Goal: Transaction & Acquisition: Obtain resource

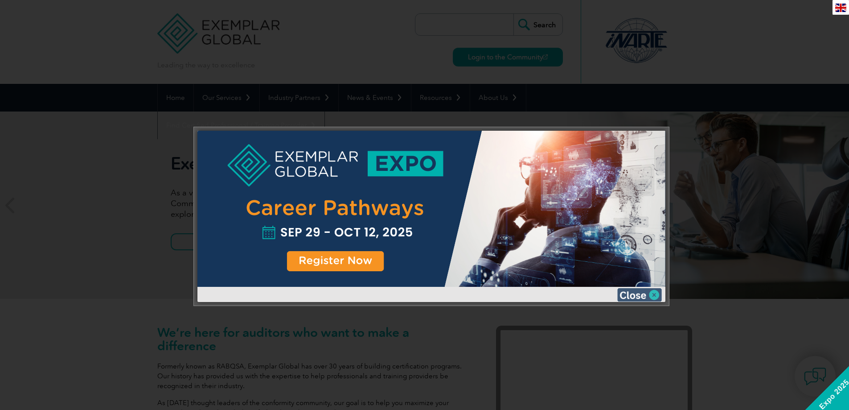
click at [649, 293] on img at bounding box center [639, 294] width 45 height 13
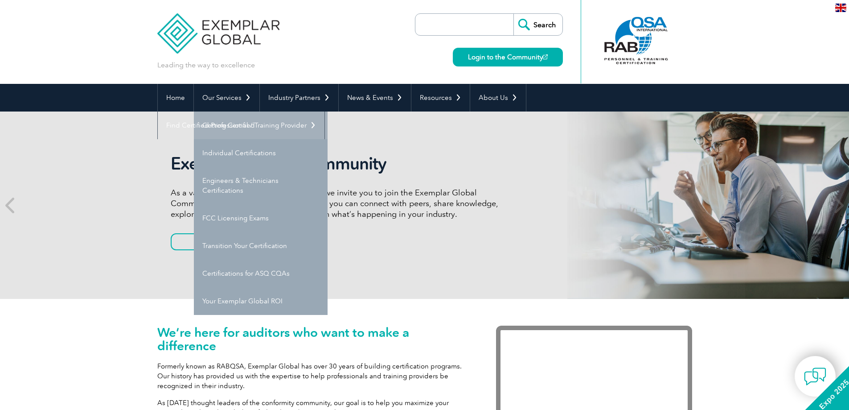
click at [227, 123] on link "Getting Certified" at bounding box center [261, 125] width 134 height 28
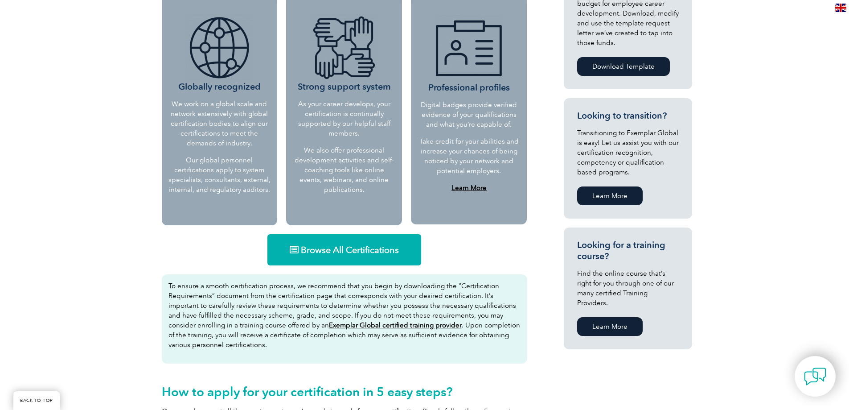
scroll to position [401, 0]
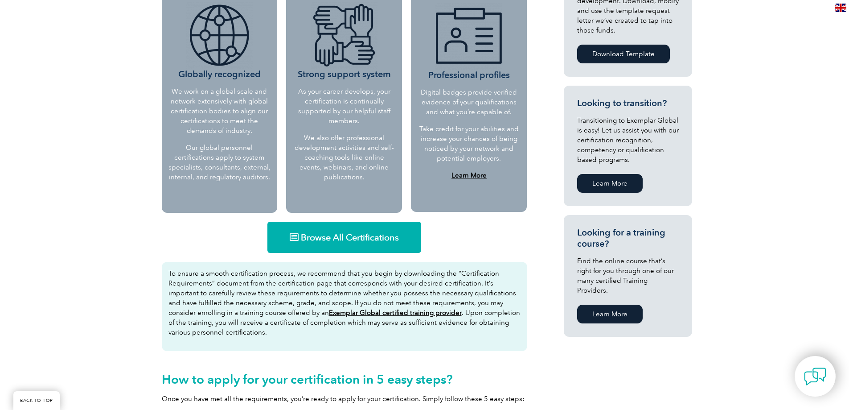
click at [332, 230] on link "Browse All Certifications" at bounding box center [344, 236] width 154 height 31
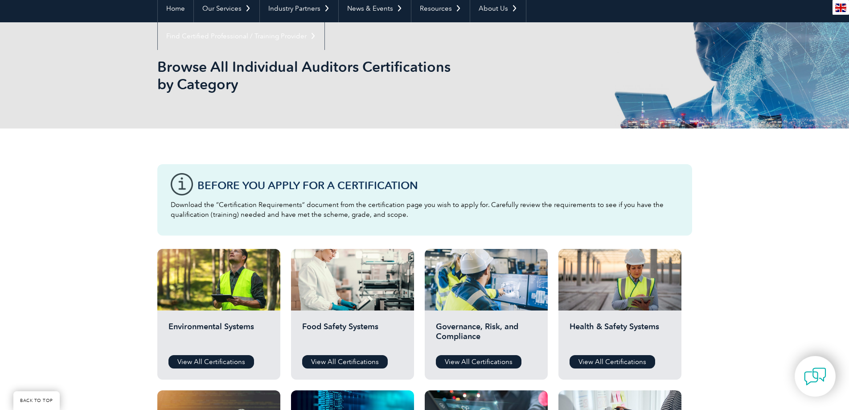
scroll to position [223, 0]
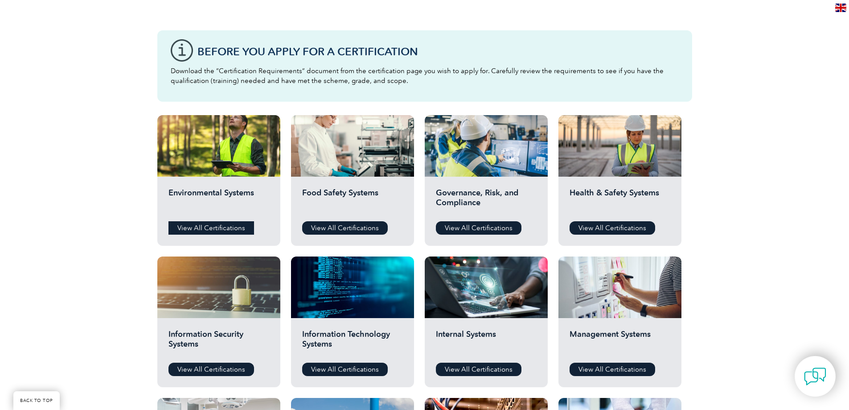
click at [227, 229] on link "View All Certifications" at bounding box center [211, 227] width 86 height 13
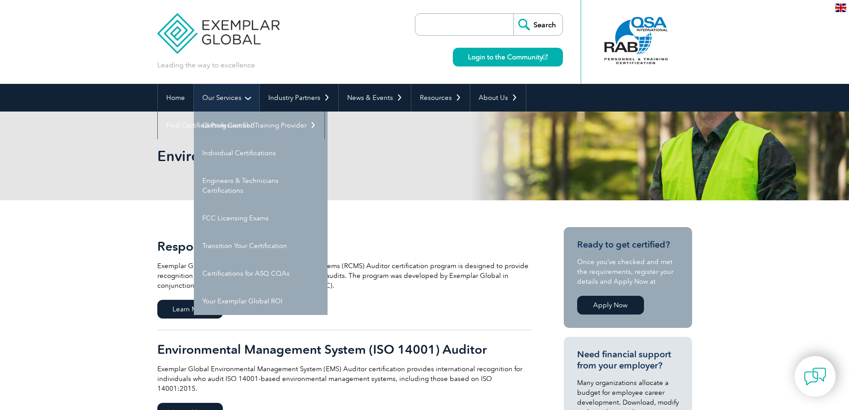
click at [222, 94] on link "Our Services" at bounding box center [227, 98] width 66 height 28
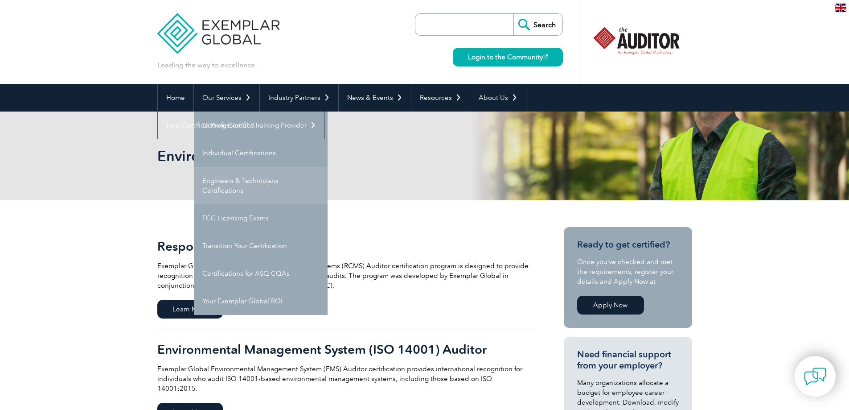
click at [225, 182] on link "Engineers & Technicians Certifications" at bounding box center [261, 185] width 134 height 37
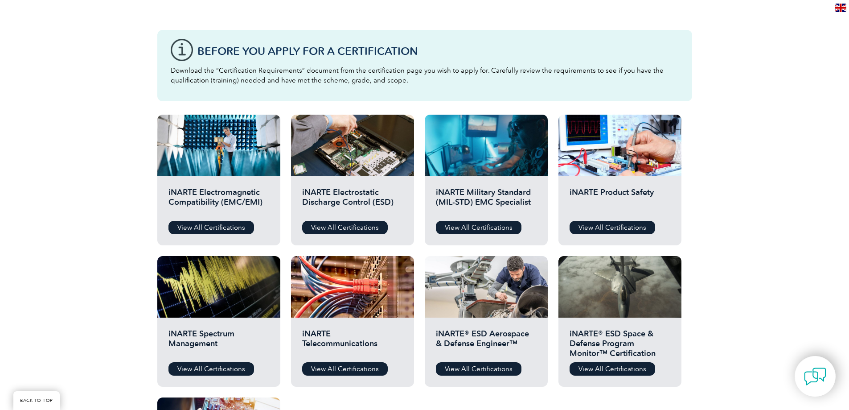
scroll to position [223, 0]
click at [331, 225] on link "View All Certifications" at bounding box center [345, 227] width 86 height 13
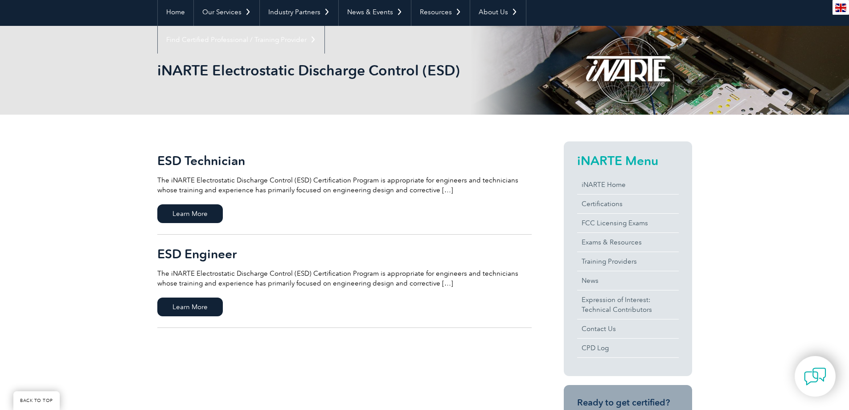
scroll to position [89, 0]
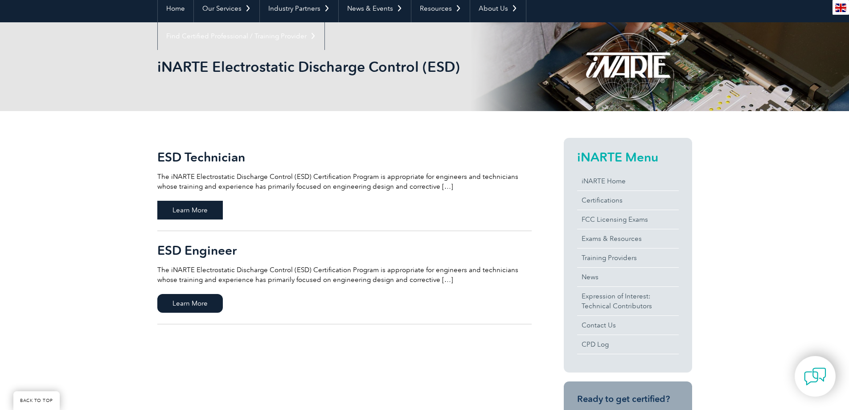
click at [209, 213] on span "Learn More" at bounding box center [190, 210] width 66 height 19
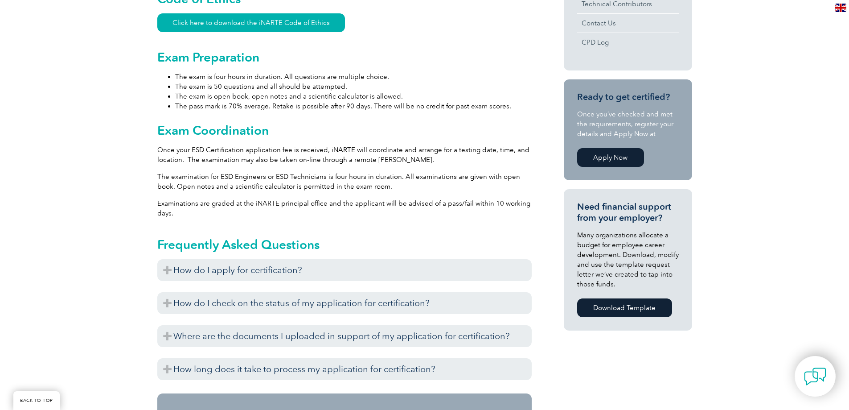
scroll to position [490, 0]
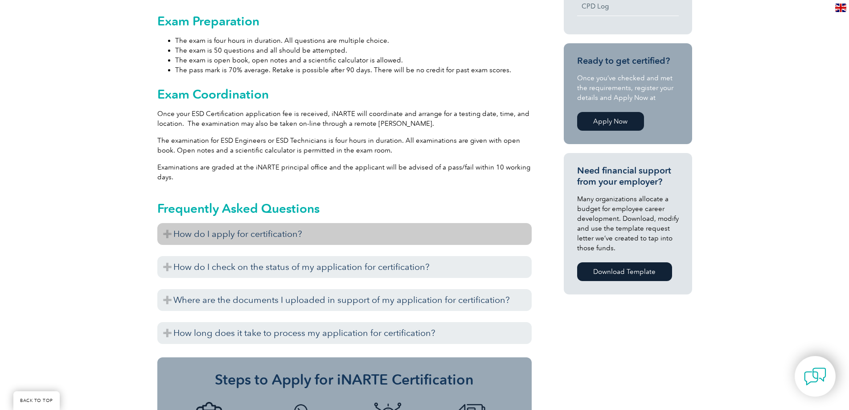
click at [250, 228] on h3 "How do I apply for certification?" at bounding box center [344, 234] width 374 height 22
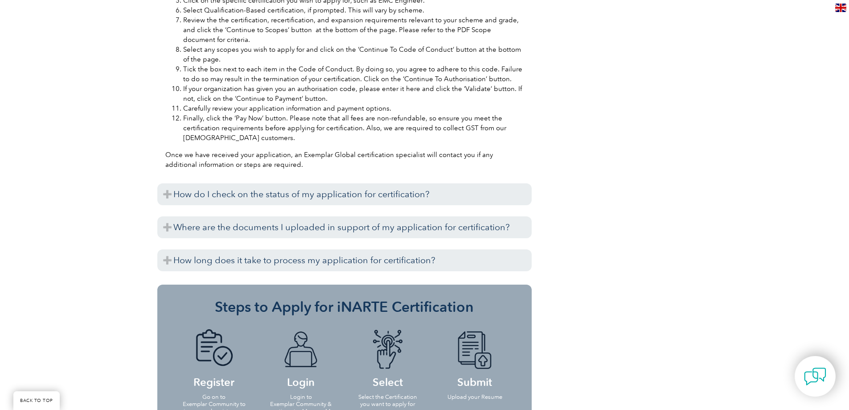
scroll to position [1025, 0]
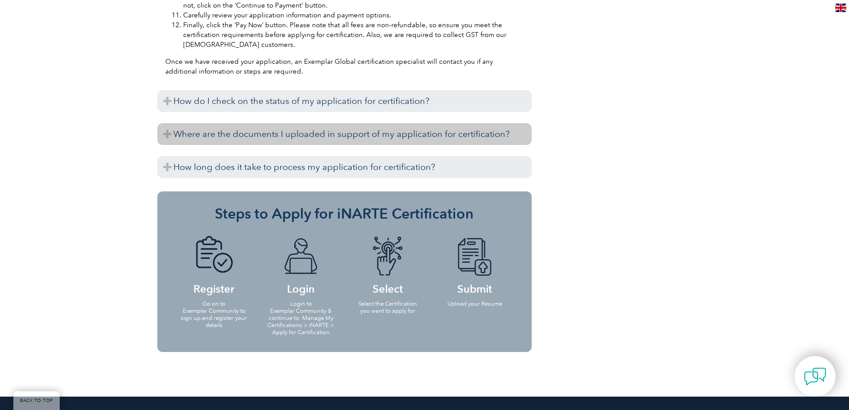
click at [355, 127] on h3 "Where are the documents I uploaded in support of my application for certificati…" at bounding box center [344, 134] width 374 height 22
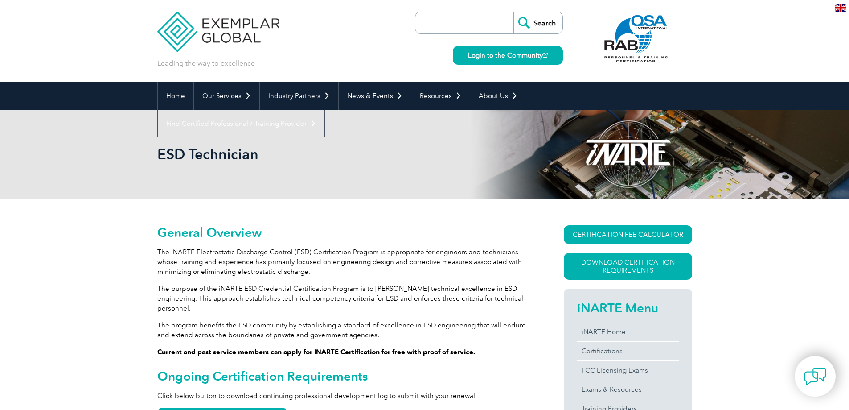
scroll to position [0, 0]
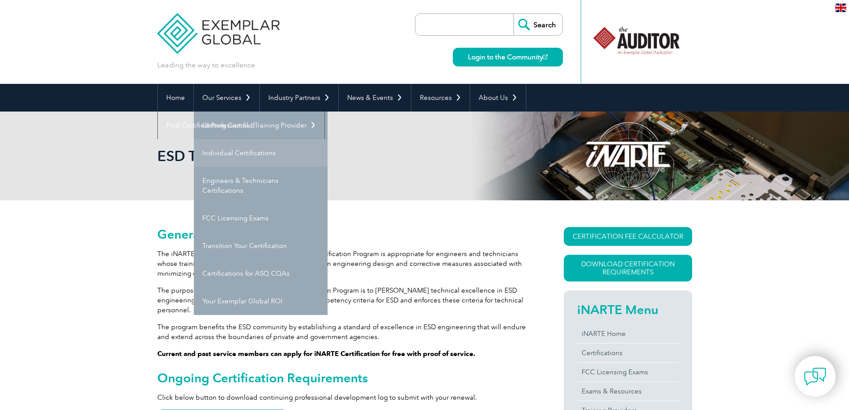
click at [231, 150] on link "Individual Certifications" at bounding box center [261, 153] width 134 height 28
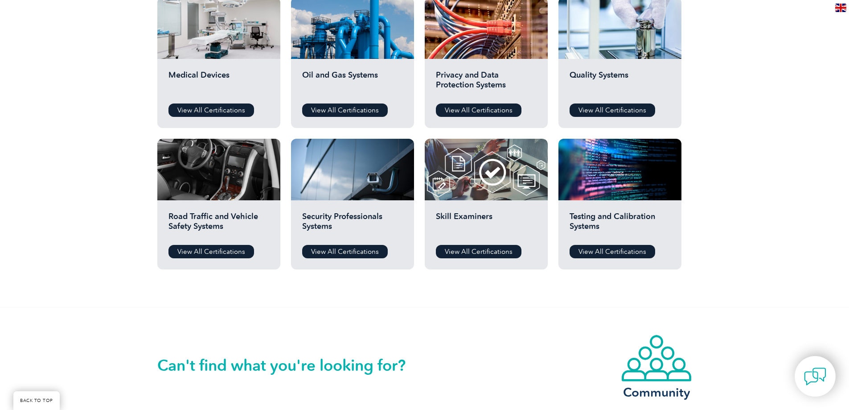
scroll to position [624, 0]
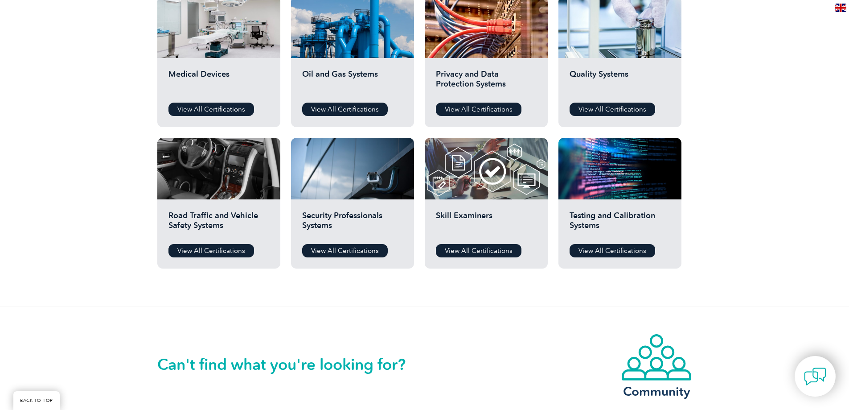
click at [331, 78] on h2 "Oil and Gas Systems" at bounding box center [352, 82] width 101 height 27
click at [335, 106] on link "View All Certifications" at bounding box center [345, 108] width 86 height 13
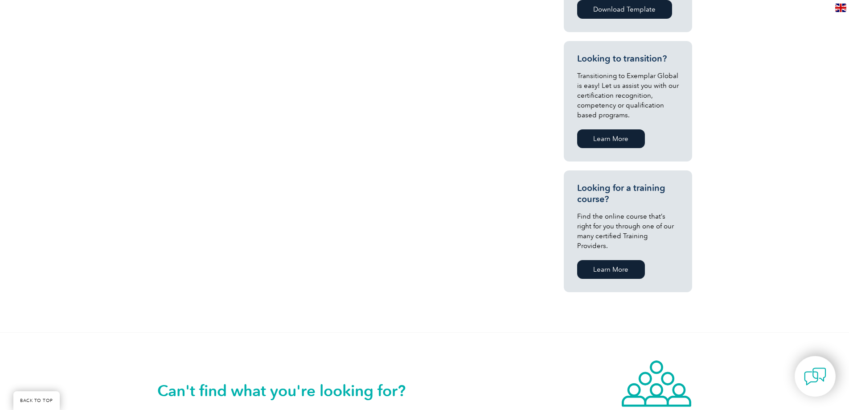
scroll to position [178, 0]
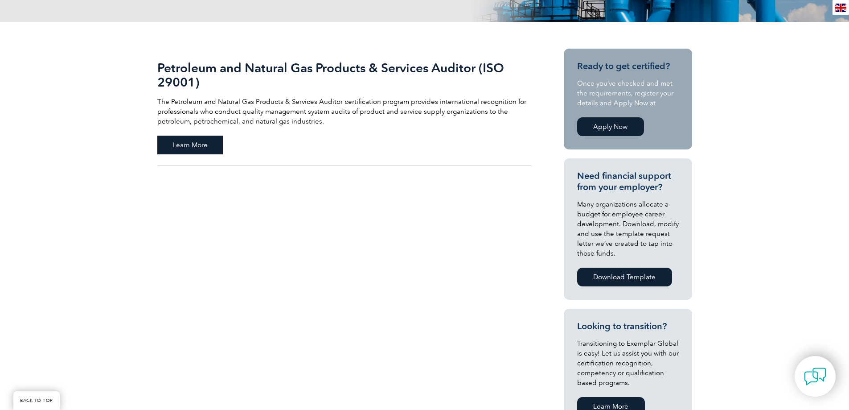
click at [202, 135] on span "Learn More" at bounding box center [190, 144] width 66 height 19
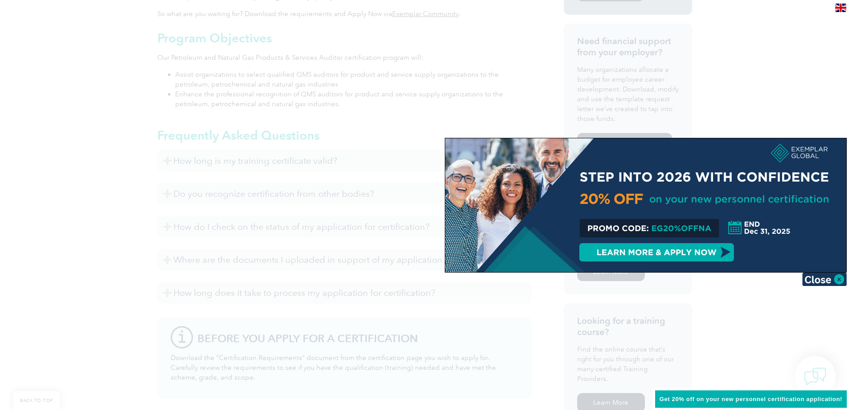
scroll to position [401, 0]
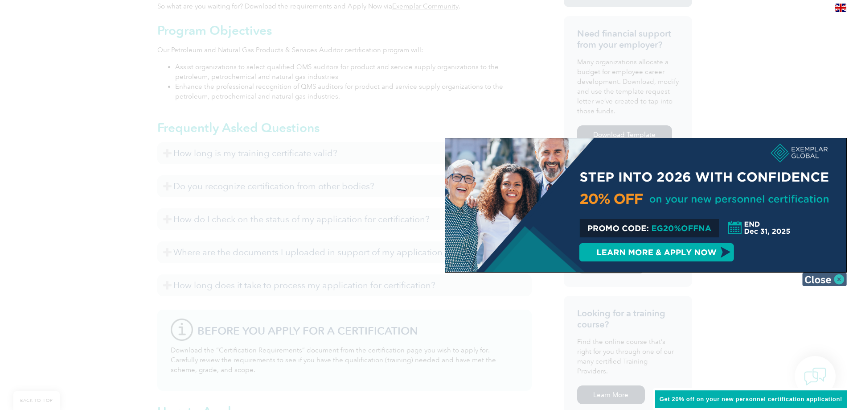
click at [826, 279] on img at bounding box center [824, 278] width 45 height 13
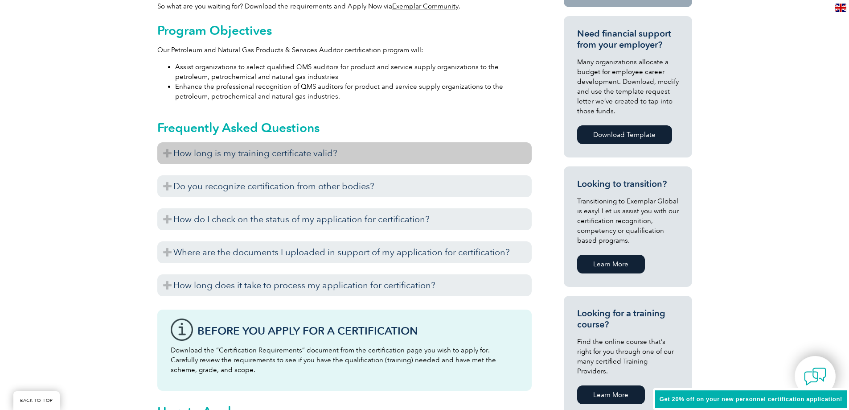
click at [345, 148] on h3 "How long is my training certificate valid?" at bounding box center [344, 153] width 374 height 22
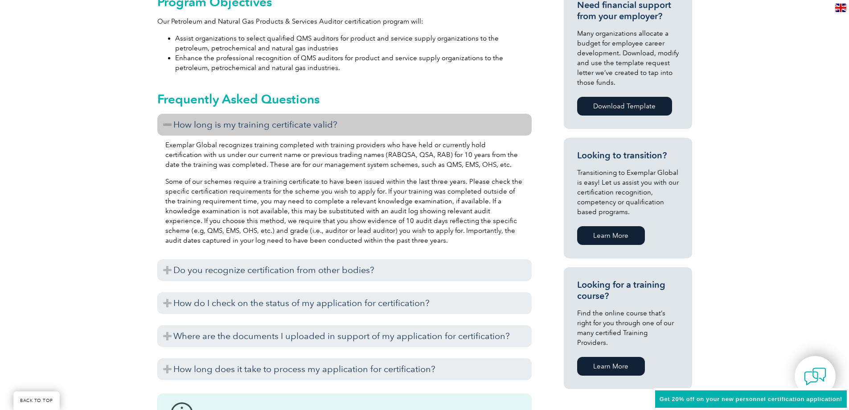
scroll to position [446, 0]
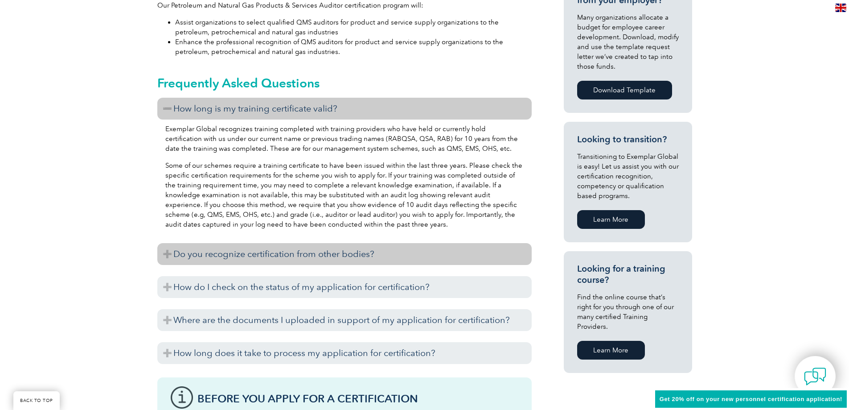
click at [321, 248] on h3 "Do you recognize certification from other bodies?" at bounding box center [344, 254] width 374 height 22
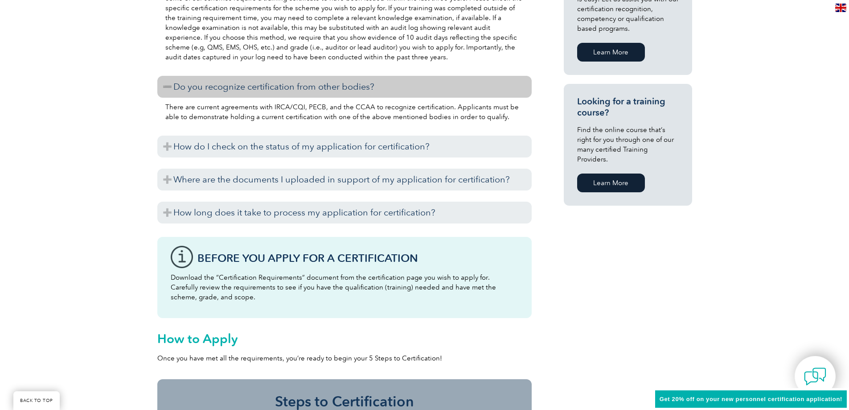
scroll to position [624, 0]
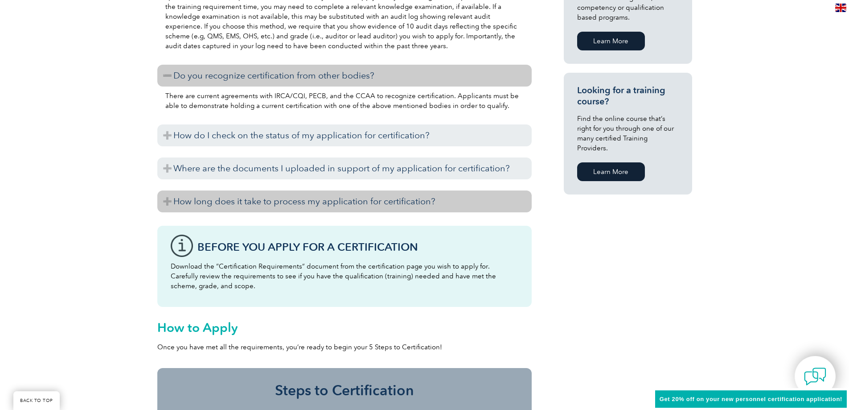
click at [347, 194] on h3 "How long does it take to process my application for certification?" at bounding box center [344, 201] width 374 height 22
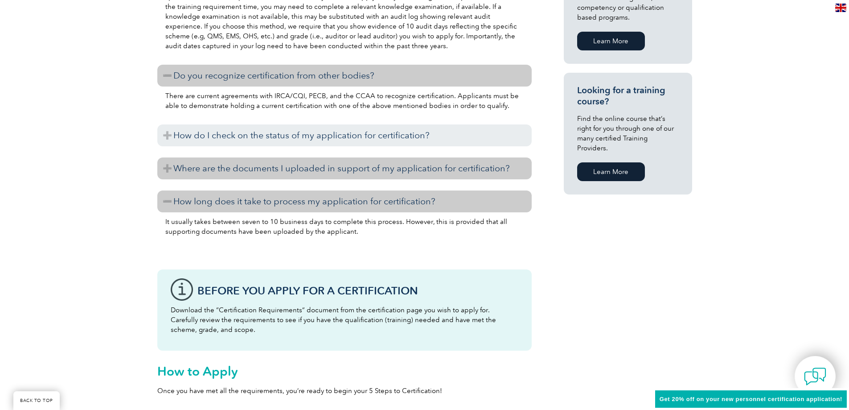
click at [352, 168] on h3 "Where are the documents I uploaded in support of my application for certificati…" at bounding box center [344, 168] width 374 height 22
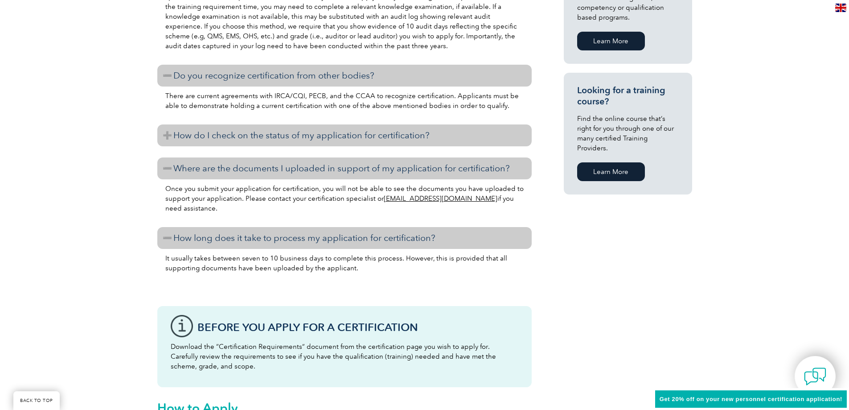
click at [360, 135] on h3 "How do I check on the status of my application for certification?" at bounding box center [344, 135] width 374 height 22
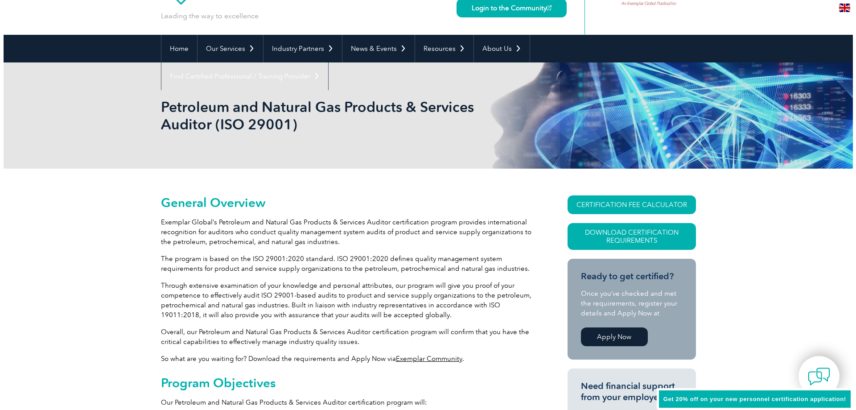
scroll to position [45, 0]
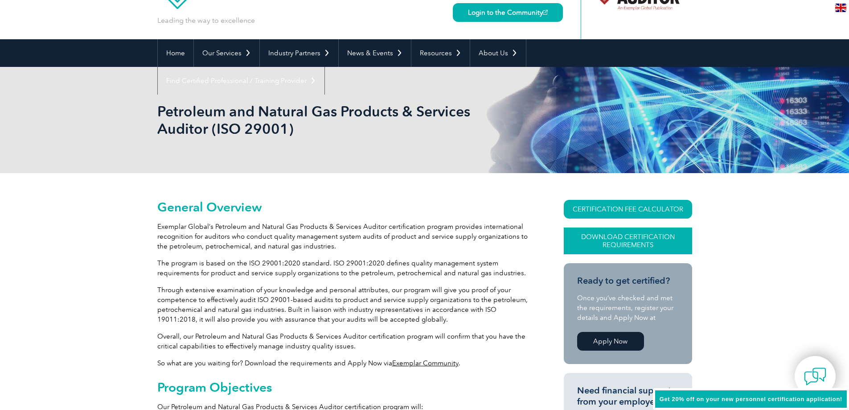
click at [608, 237] on link "Download Certification Requirements" at bounding box center [628, 240] width 128 height 27
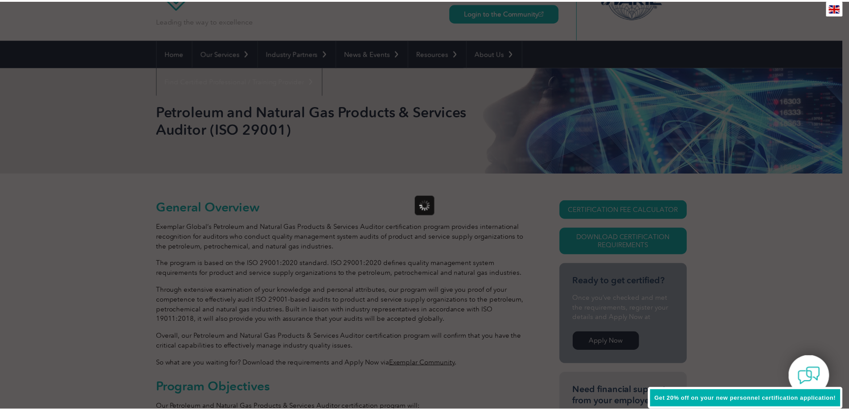
scroll to position [0, 0]
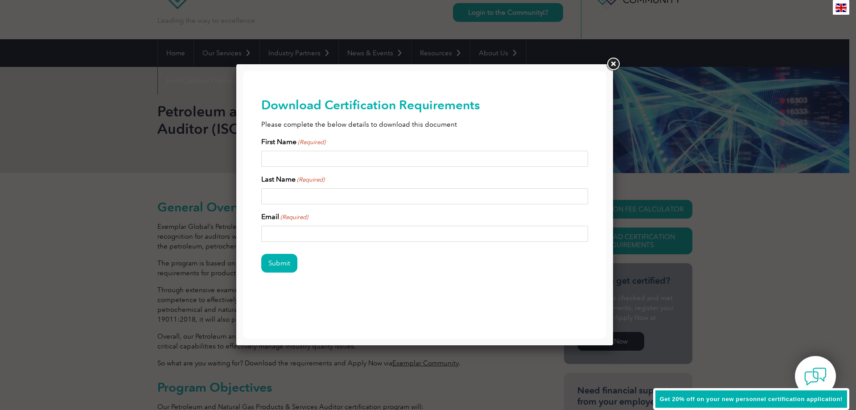
click at [608, 68] on link at bounding box center [613, 64] width 16 height 16
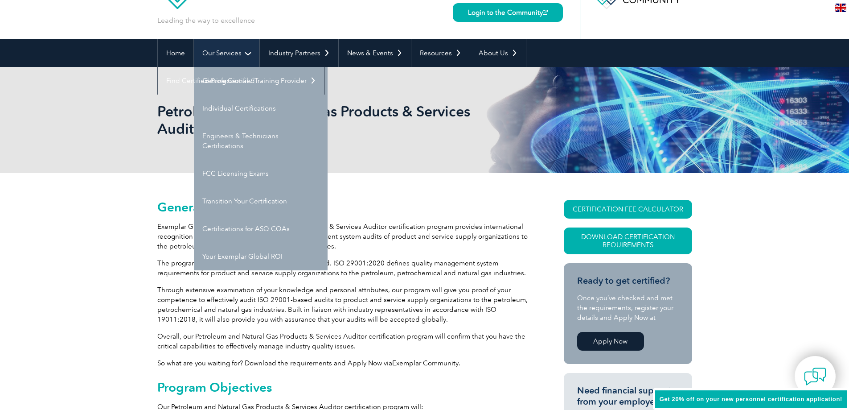
click at [231, 47] on link "Our Services" at bounding box center [227, 53] width 66 height 28
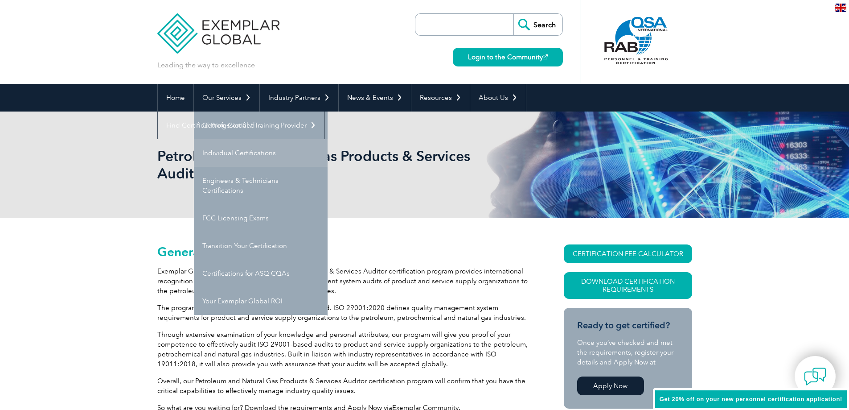
click at [238, 147] on link "Individual Certifications" at bounding box center [261, 153] width 134 height 28
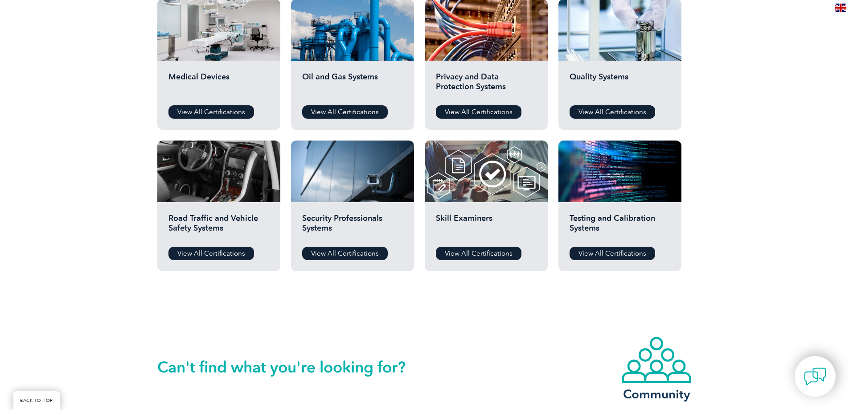
scroll to position [624, 0]
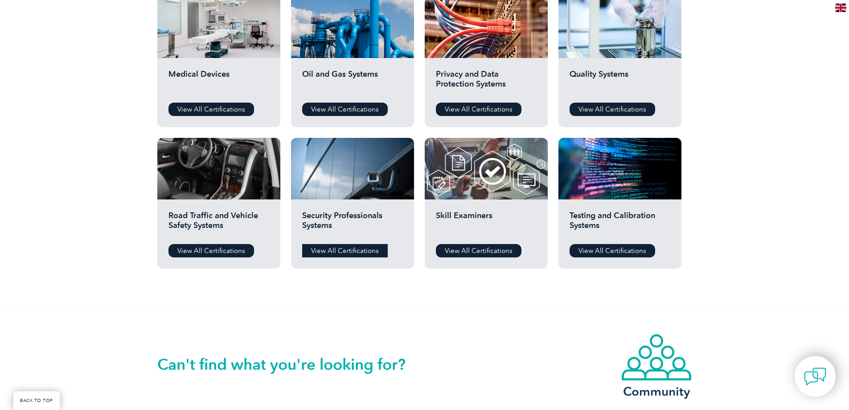
click at [324, 250] on link "View All Certifications" at bounding box center [345, 250] width 86 height 13
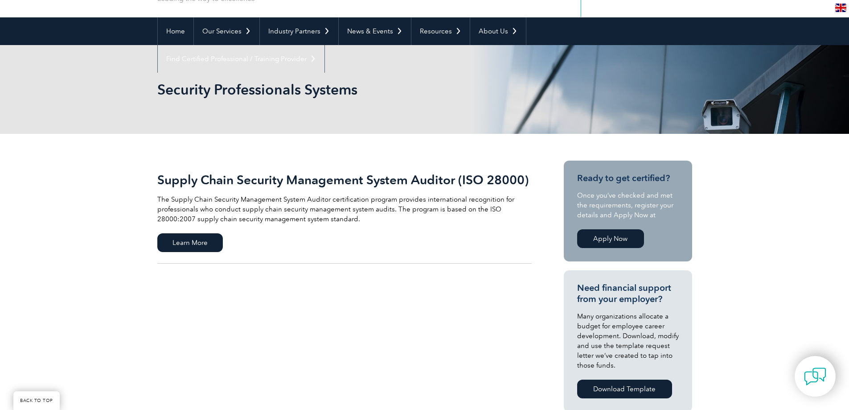
scroll to position [45, 0]
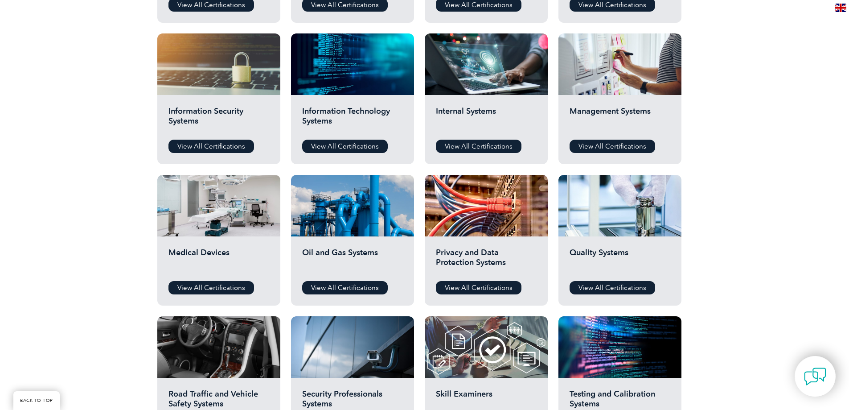
scroll to position [312, 0]
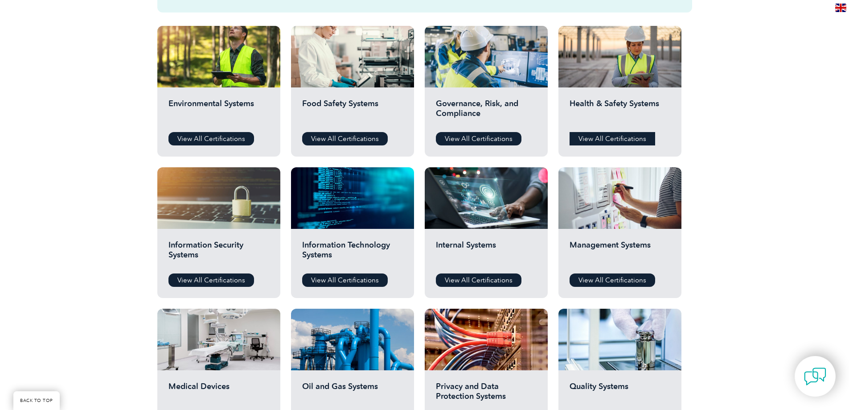
click at [612, 138] on link "View All Certifications" at bounding box center [613, 138] width 86 height 13
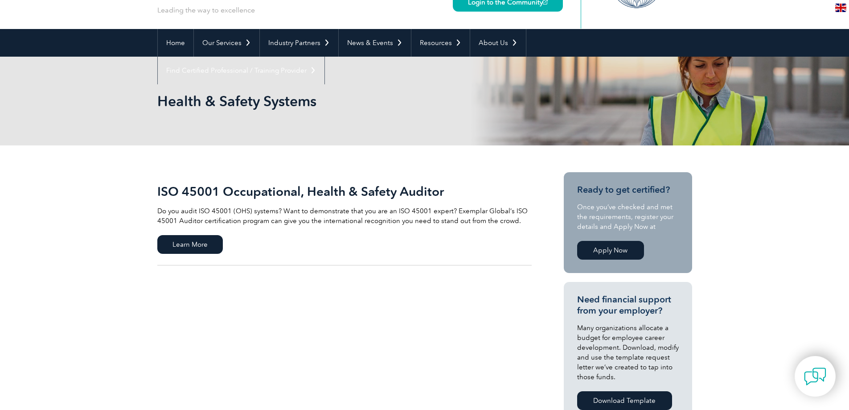
scroll to position [89, 0]
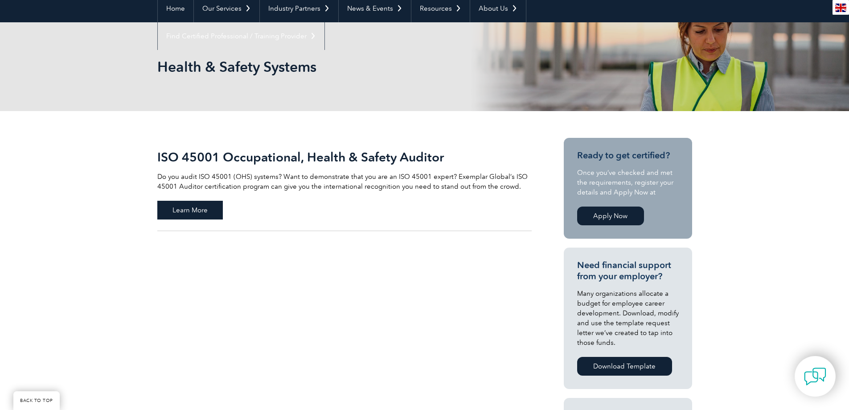
click at [204, 207] on span "Learn More" at bounding box center [190, 210] width 66 height 19
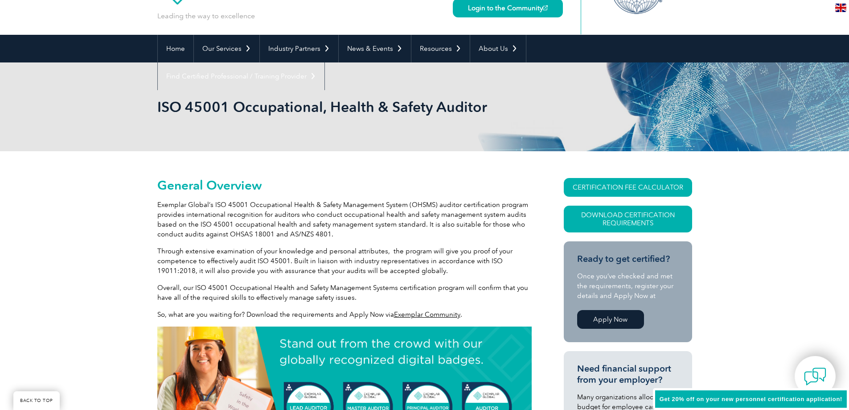
scroll to position [178, 0]
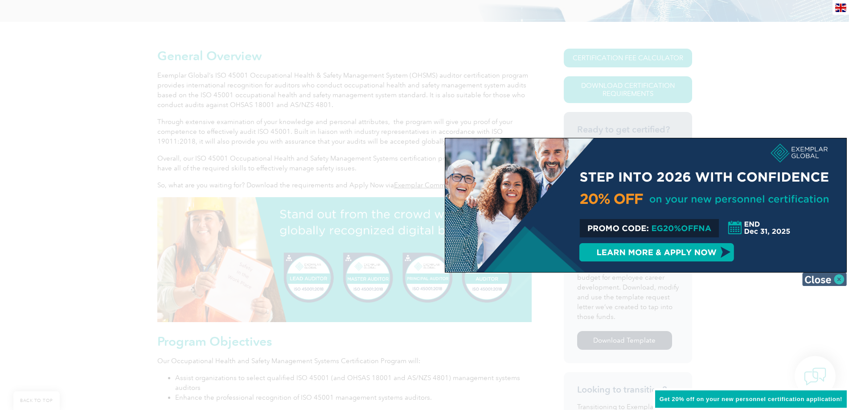
click at [821, 279] on img at bounding box center [824, 278] width 45 height 13
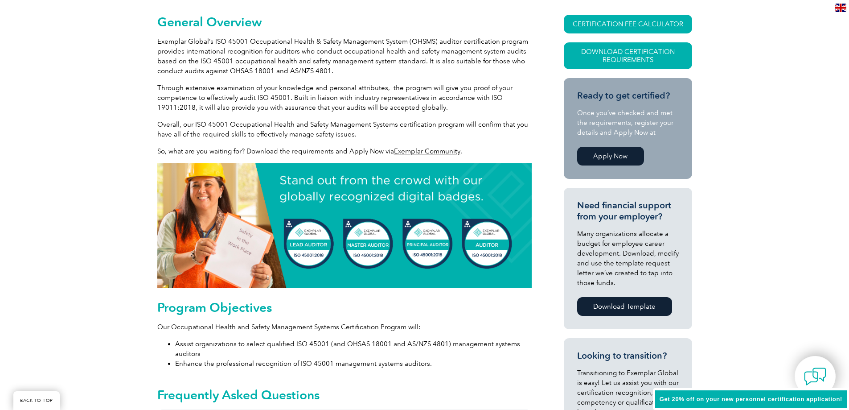
scroll to position [312, 0]
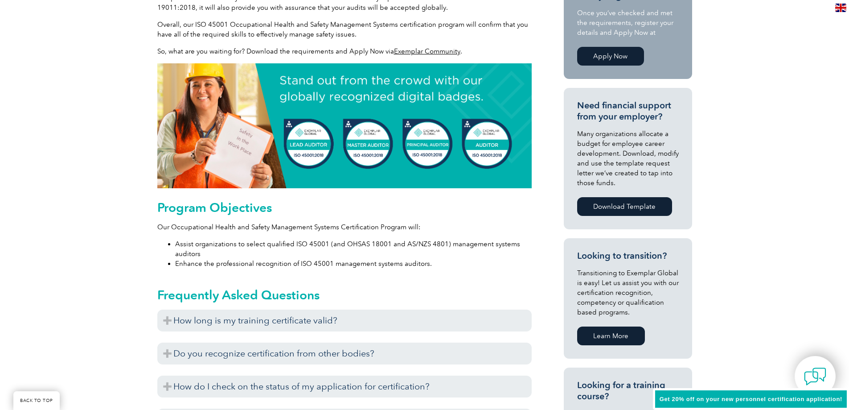
click at [779, 400] on span "Get 20% off on your new personnel certification application!" at bounding box center [751, 398] width 183 height 7
click at [803, 395] on span "Get 20% off on your new personnel certification application!" at bounding box center [751, 398] width 183 height 7
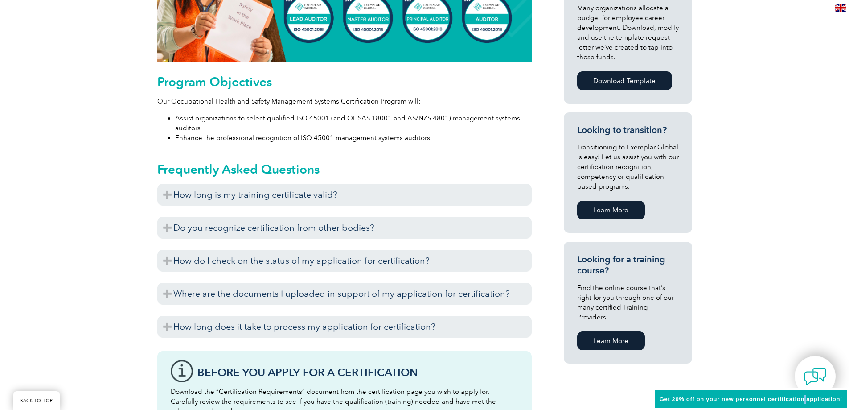
scroll to position [356, 0]
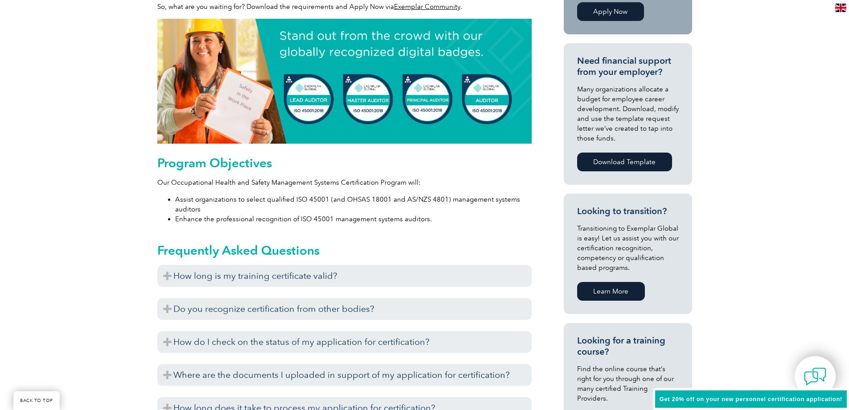
click at [698, 394] on div "Get 20% off on your new personnel certification application!" at bounding box center [751, 399] width 196 height 22
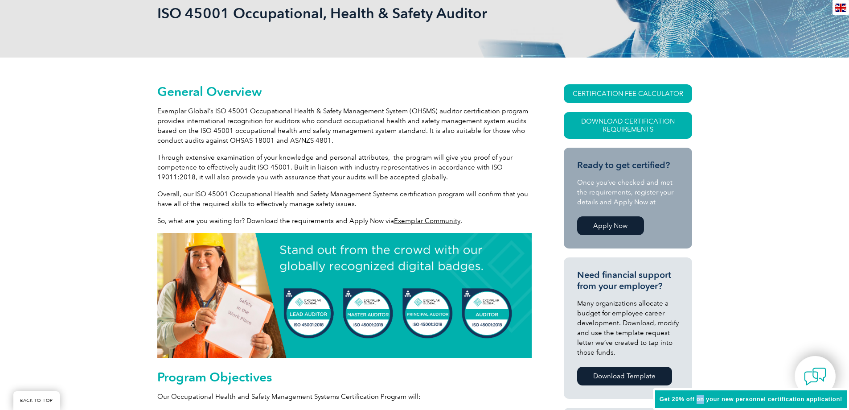
scroll to position [134, 0]
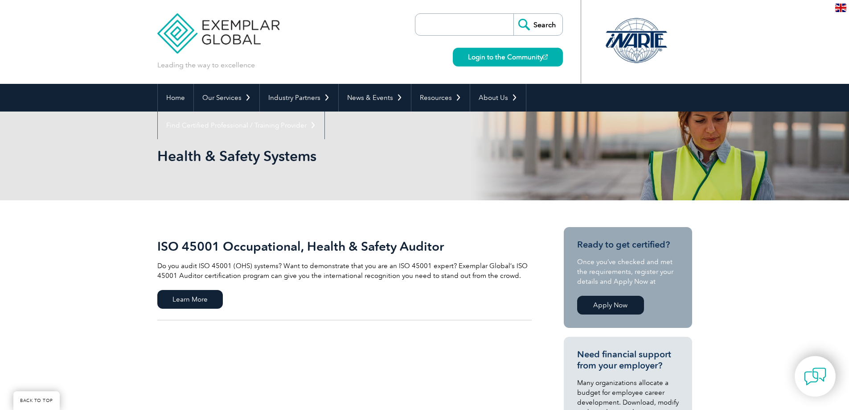
scroll to position [89, 0]
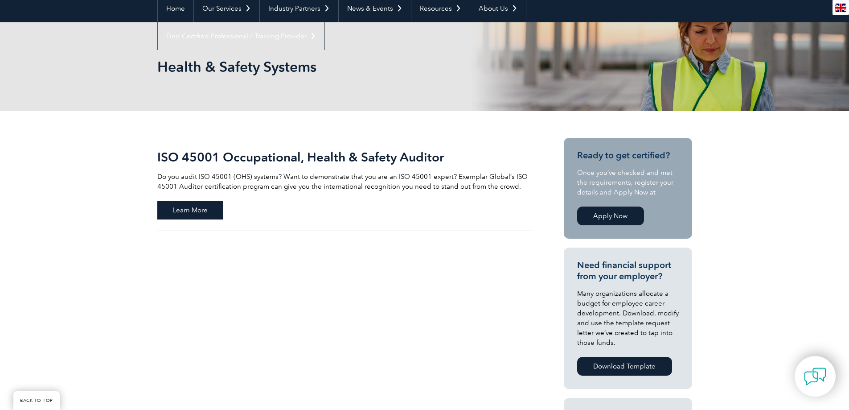
drag, startPoint x: 209, startPoint y: 205, endPoint x: 213, endPoint y: 204, distance: 5.1
click at [209, 205] on span "Learn More" at bounding box center [190, 210] width 66 height 19
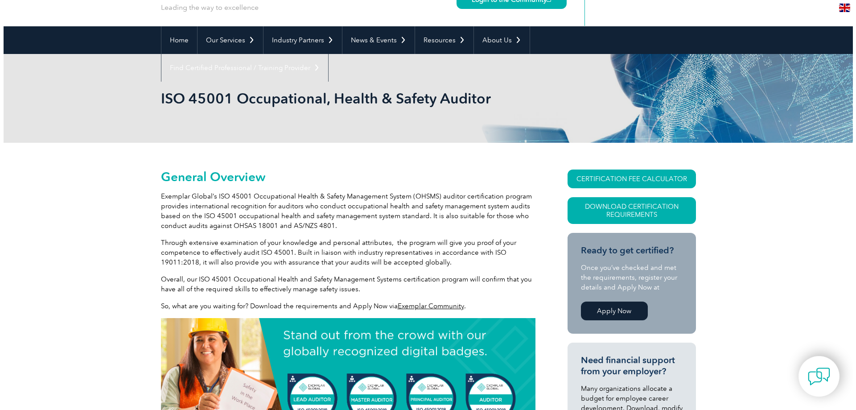
scroll to position [45, 0]
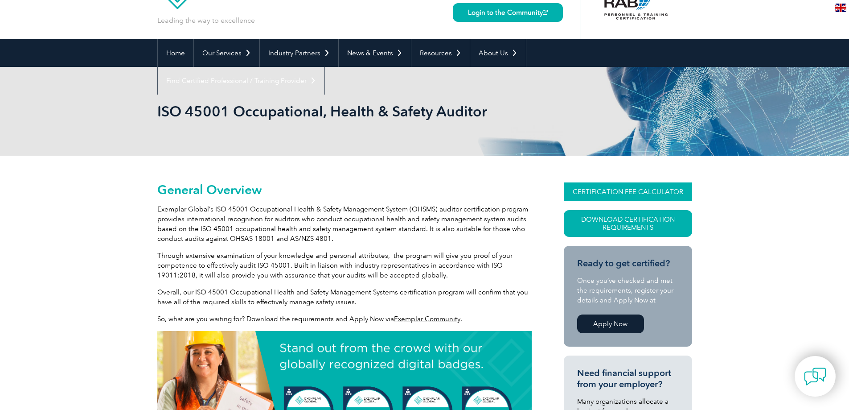
click at [643, 192] on link "CERTIFICATION FEE CALCULATOR" at bounding box center [628, 191] width 128 height 19
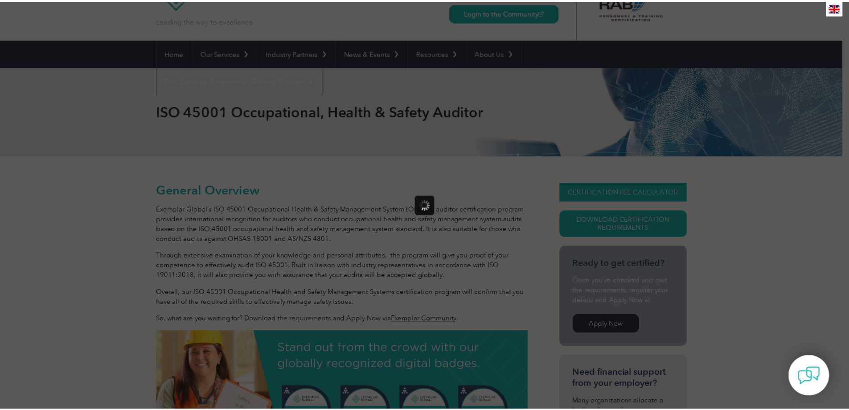
scroll to position [0, 0]
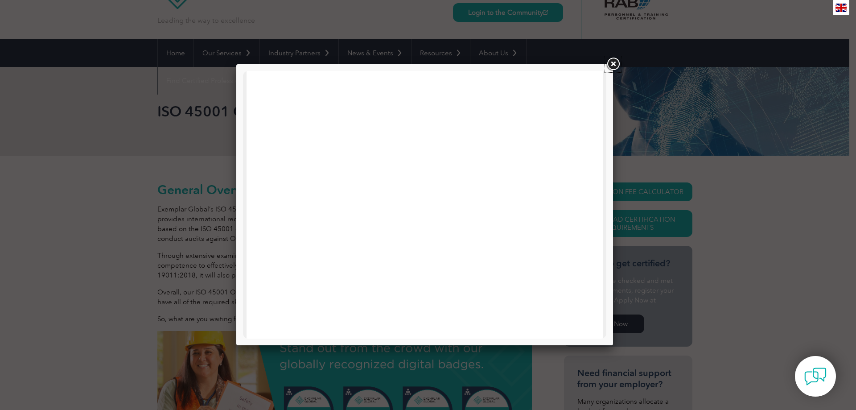
click at [613, 61] on link at bounding box center [613, 64] width 16 height 16
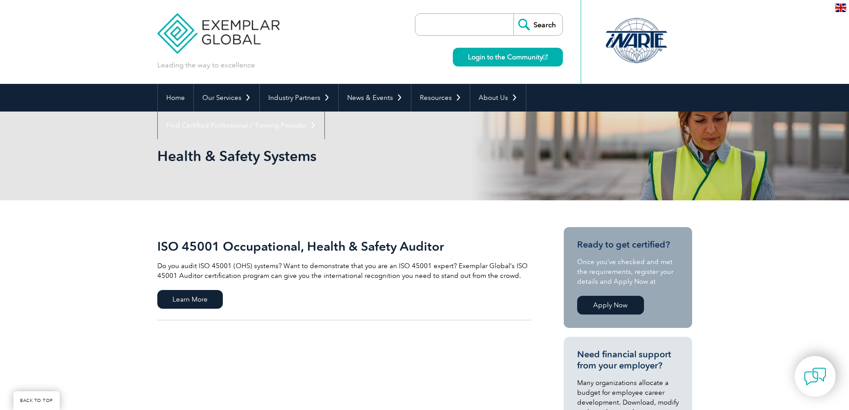
scroll to position [89, 0]
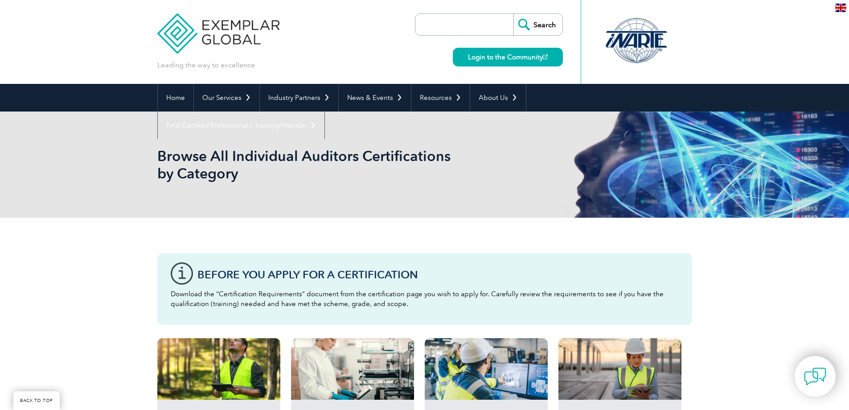
scroll to position [312, 0]
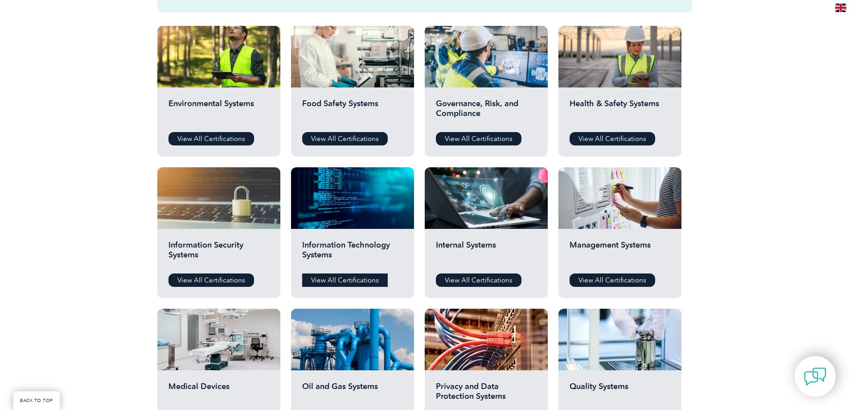
click at [368, 278] on link "View All Certifications" at bounding box center [345, 279] width 86 height 13
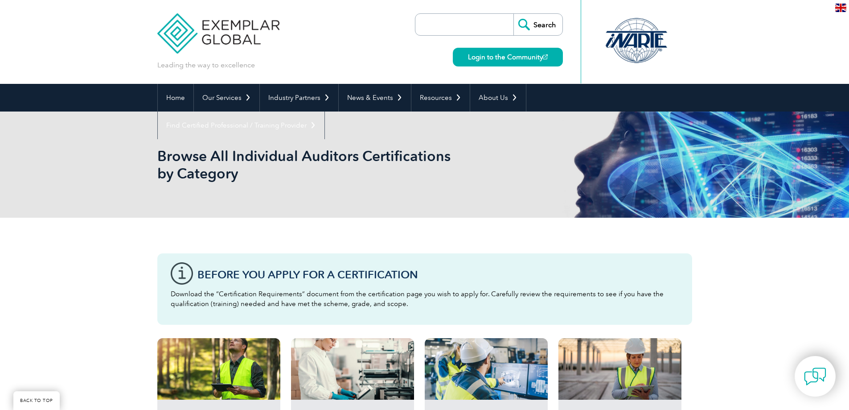
scroll to position [312, 0]
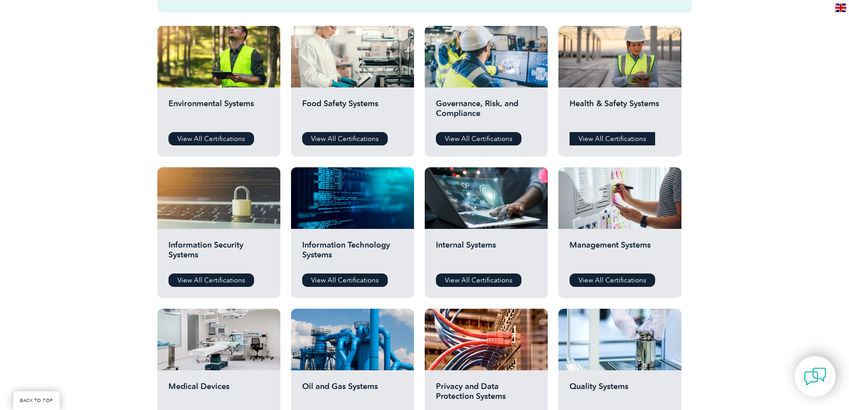
click at [623, 137] on link "View All Certifications" at bounding box center [613, 138] width 86 height 13
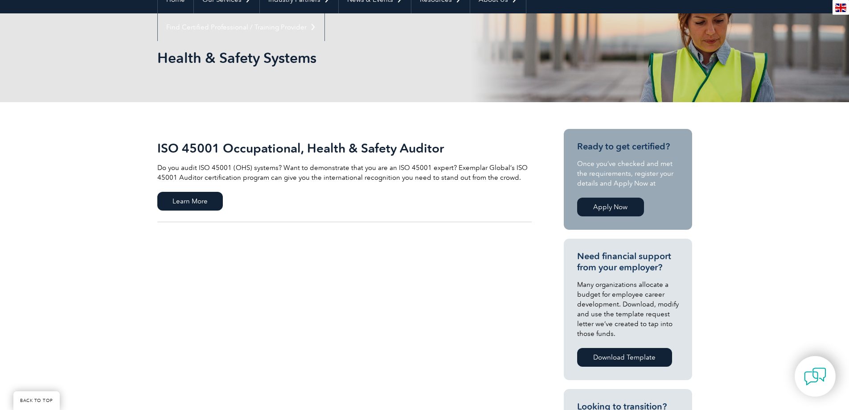
scroll to position [45, 0]
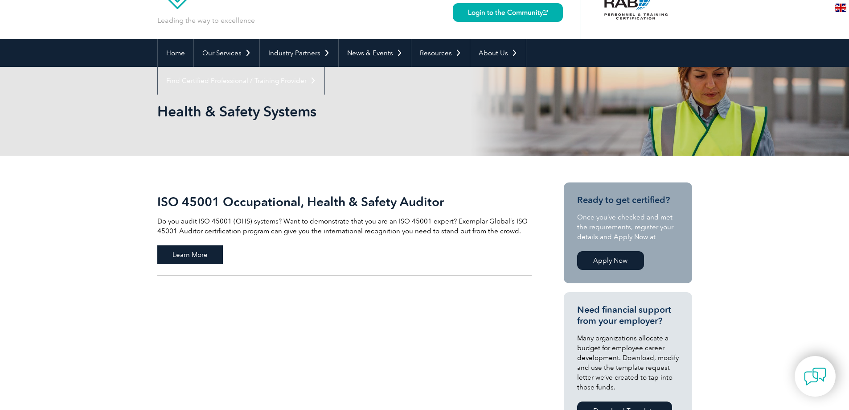
click at [202, 254] on span "Learn More" at bounding box center [190, 254] width 66 height 19
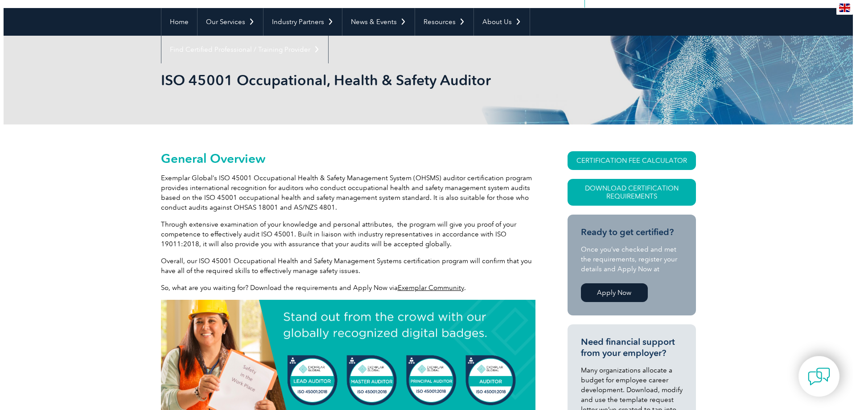
scroll to position [89, 0]
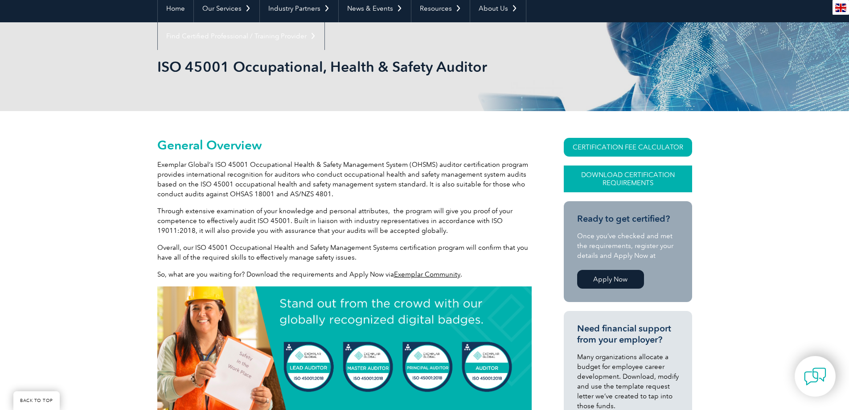
click at [604, 181] on link "Download Certification Requirements" at bounding box center [628, 178] width 128 height 27
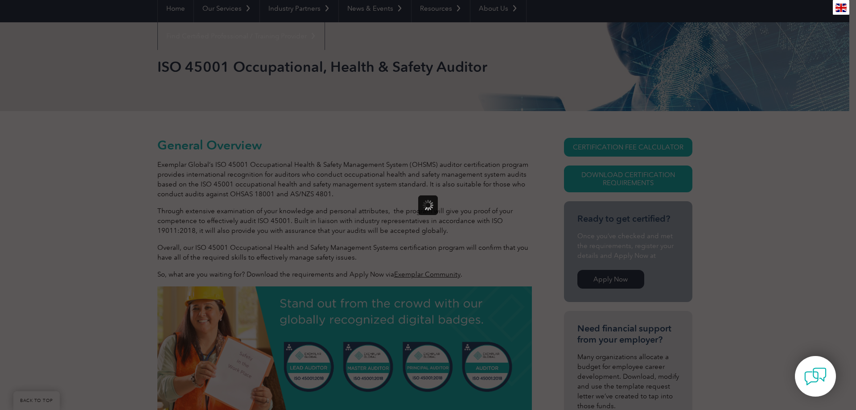
scroll to position [0, 0]
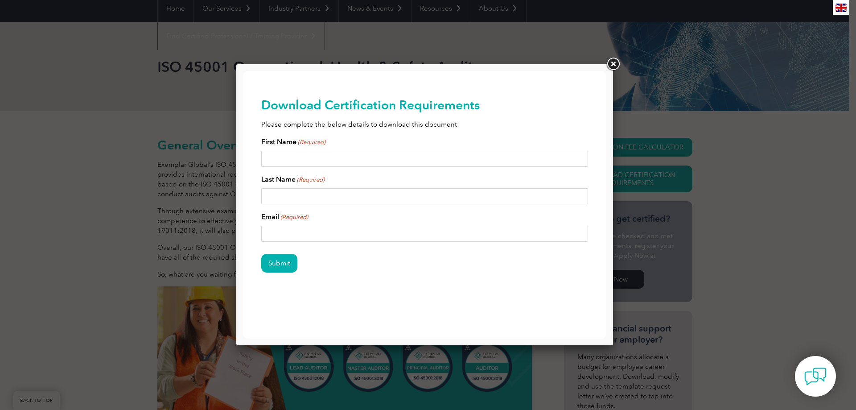
click at [312, 164] on input "First Name (Required)" at bounding box center [424, 159] width 327 height 16
type input "[PERSON_NAME]"
type input "[EMAIL_ADDRESS][DOMAIN_NAME]"
click at [280, 263] on input "Submit" at bounding box center [279, 263] width 36 height 19
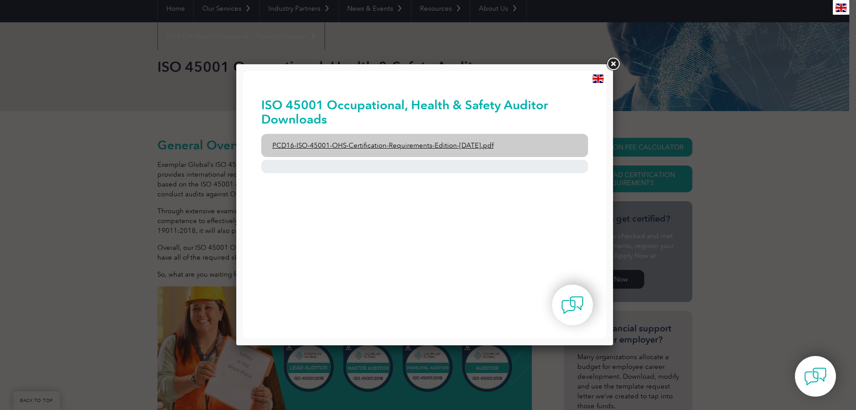
click at [458, 139] on link "PCD16-ISO-45001-OHS-Certification-Requirements-Edition-[DATE].pdf" at bounding box center [424, 145] width 327 height 23
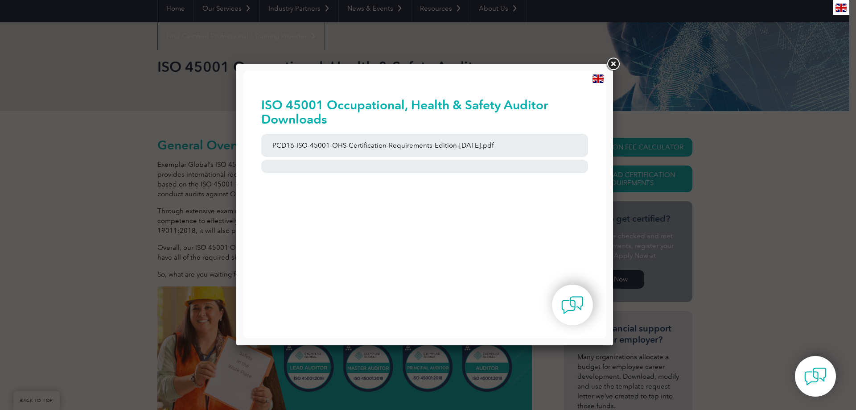
click at [613, 65] on link at bounding box center [613, 64] width 16 height 16
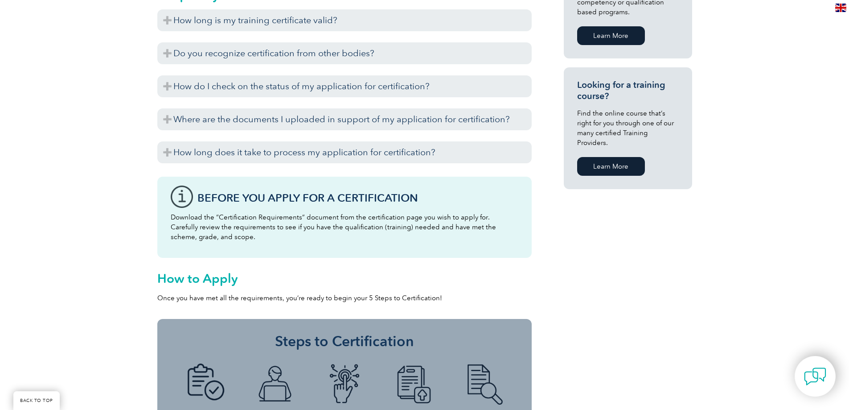
scroll to position [624, 0]
